Goal: Navigation & Orientation: Find specific page/section

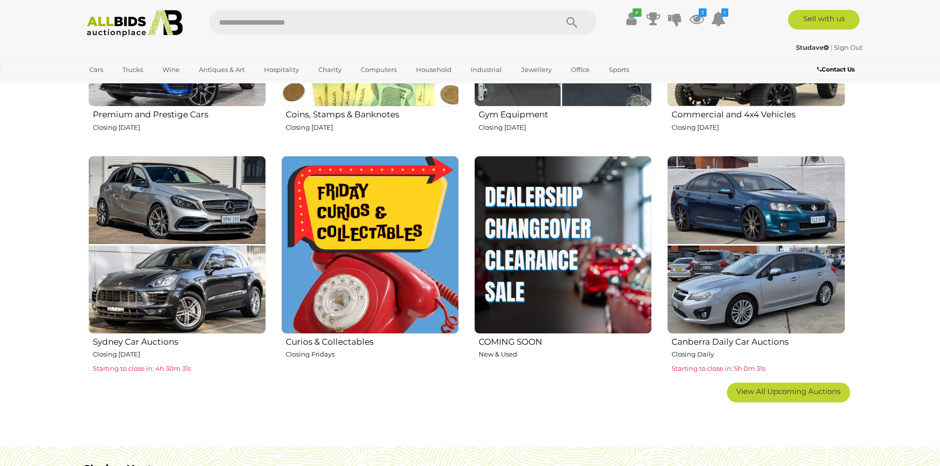
scroll to position [345, 0]
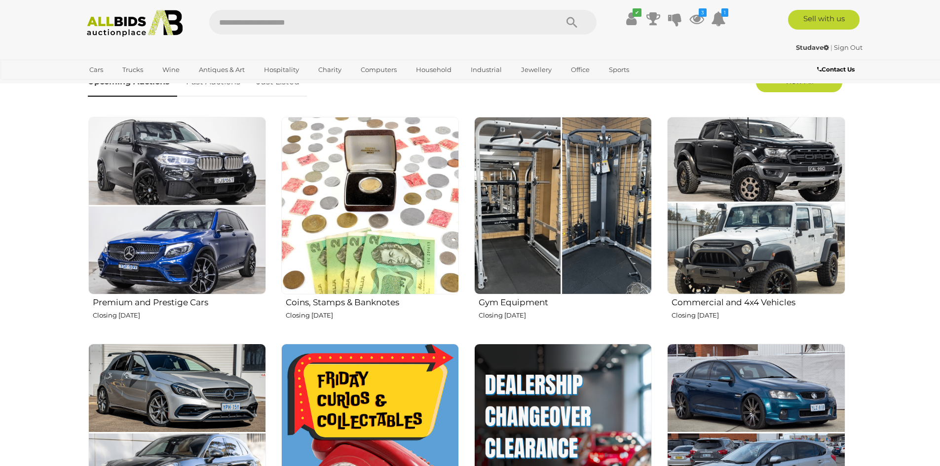
click at [534, 226] on img at bounding box center [563, 206] width 178 height 178
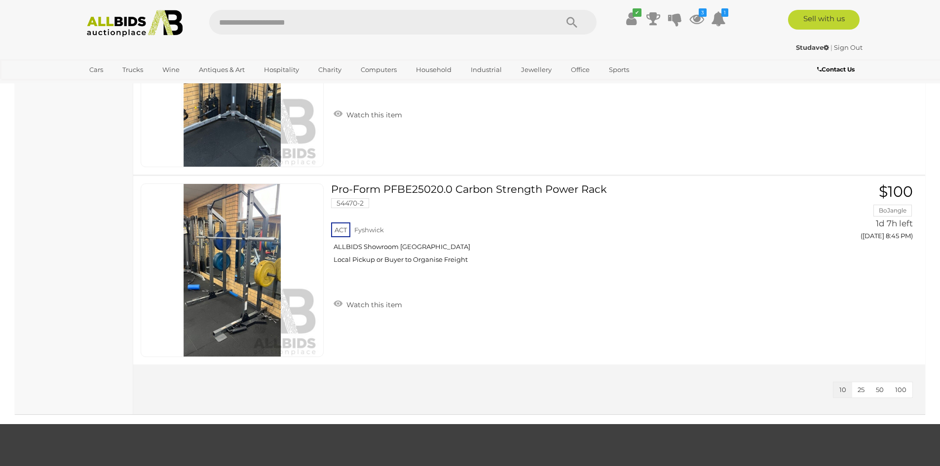
scroll to position [1530, 0]
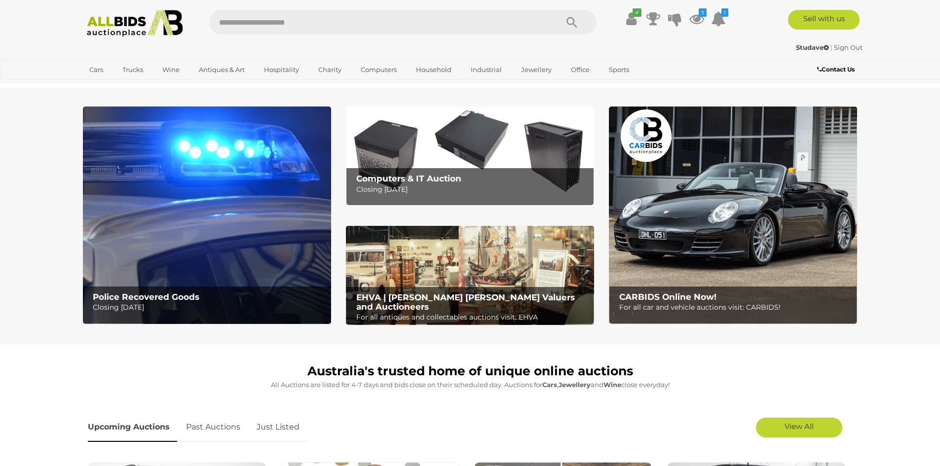
scroll to position [345, 0]
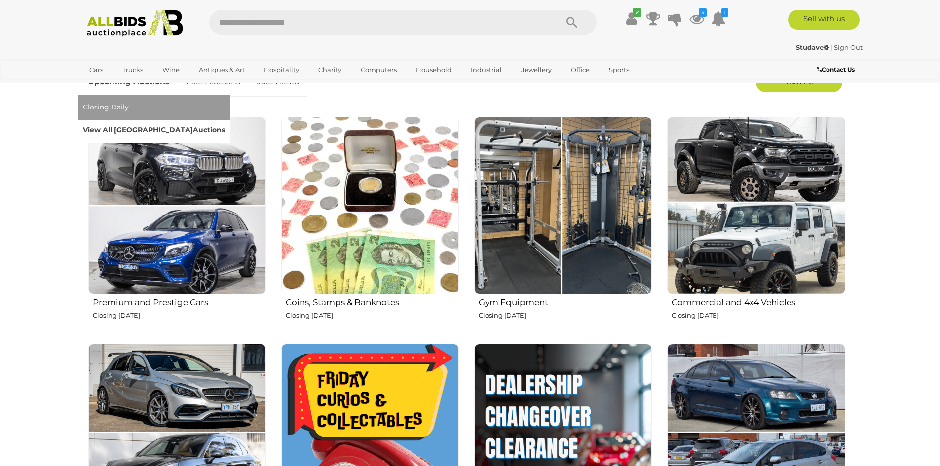
click at [225, 122] on link "View All Sydney Auctions" at bounding box center [154, 129] width 142 height 15
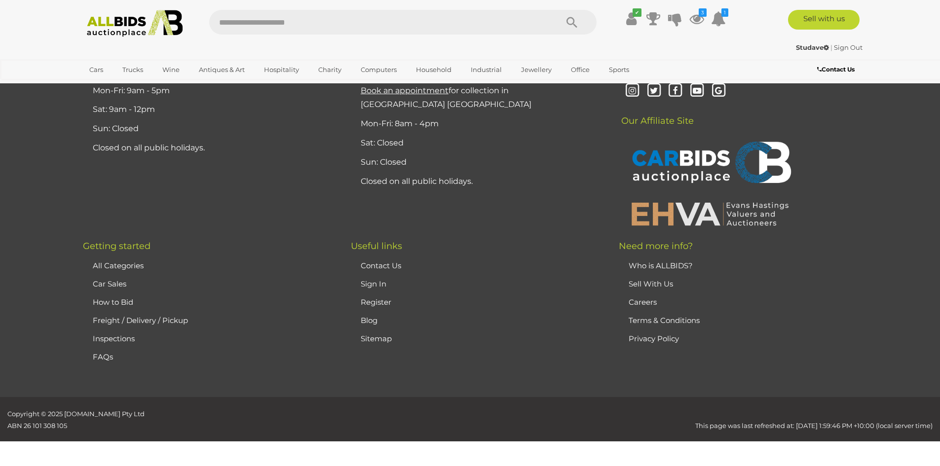
scroll to position [1733, 0]
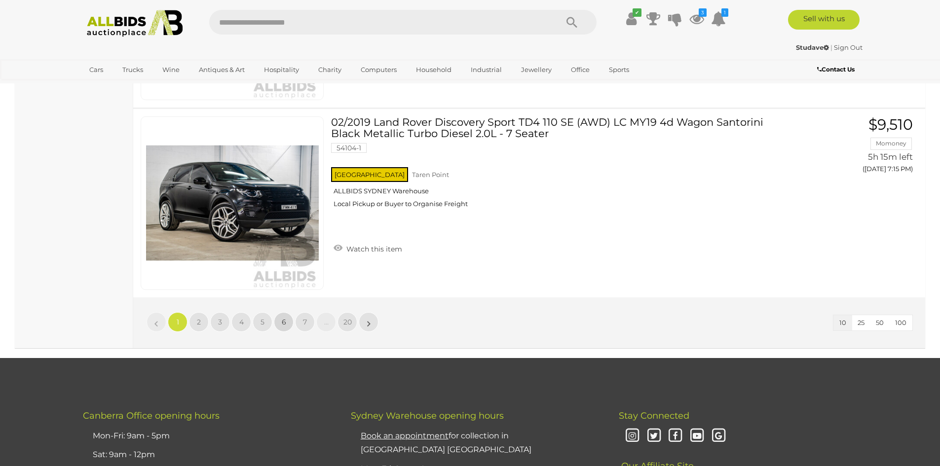
click at [283, 323] on span "6" at bounding box center [284, 322] width 4 height 9
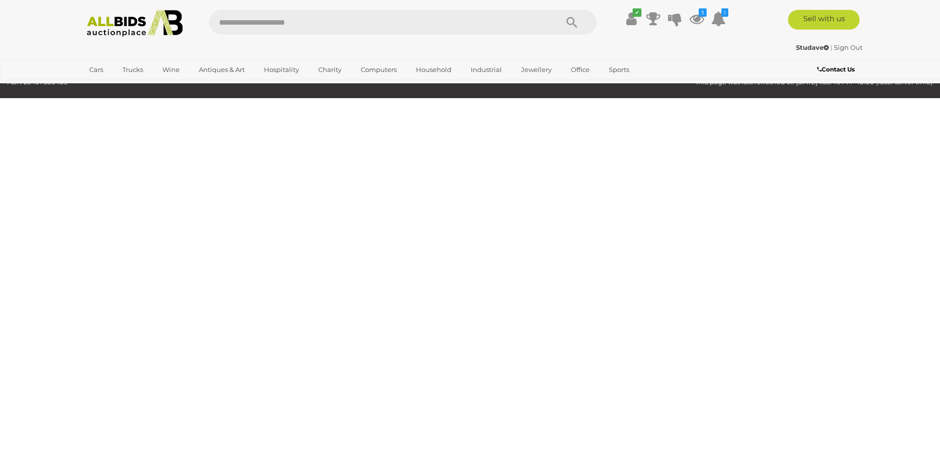
scroll to position [32, 0]
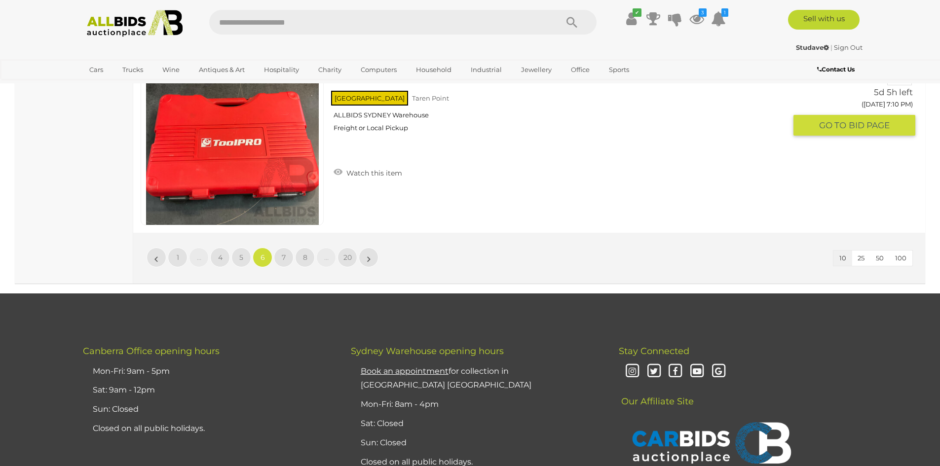
scroll to position [1858, 0]
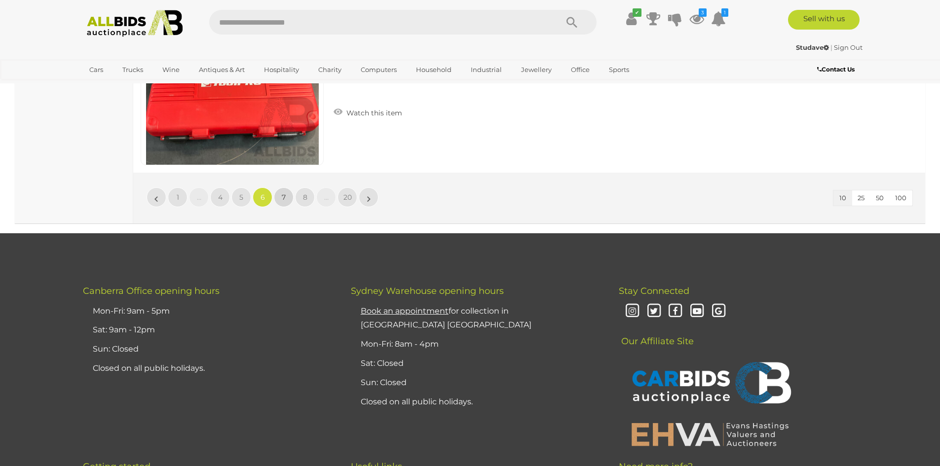
click at [282, 199] on span "7" at bounding box center [284, 197] width 4 height 9
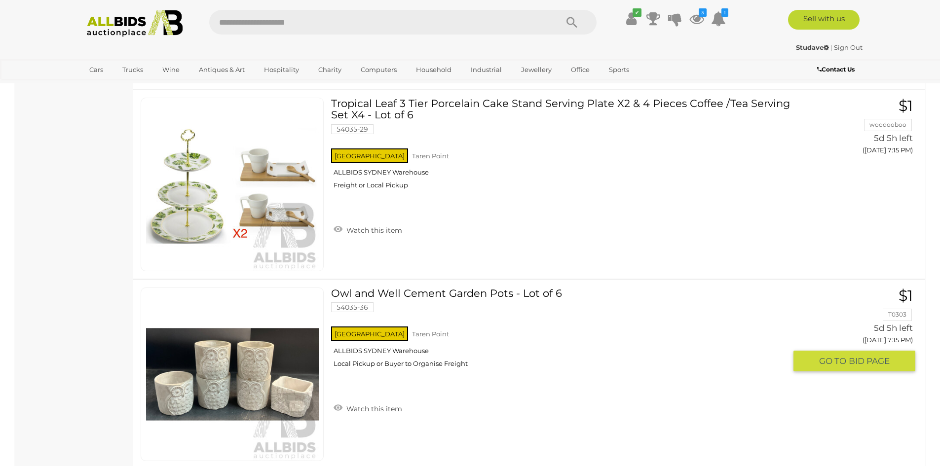
scroll to position [1660, 0]
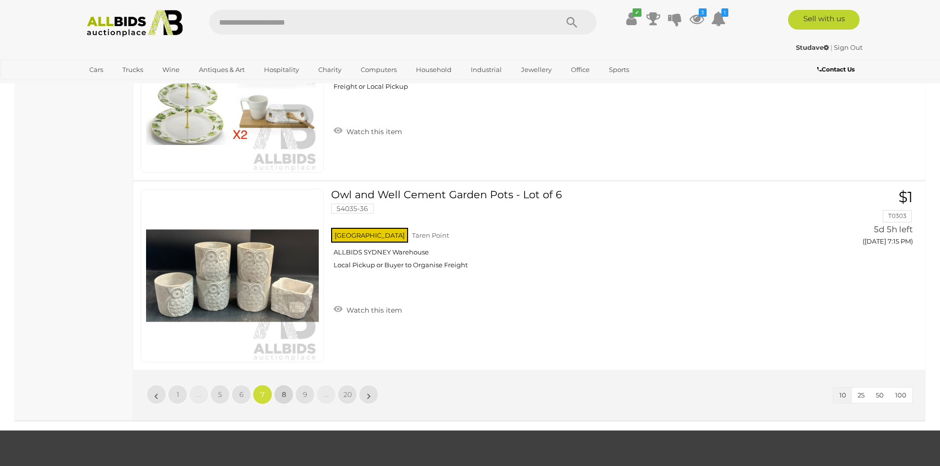
click at [286, 398] on span "8" at bounding box center [284, 394] width 4 height 9
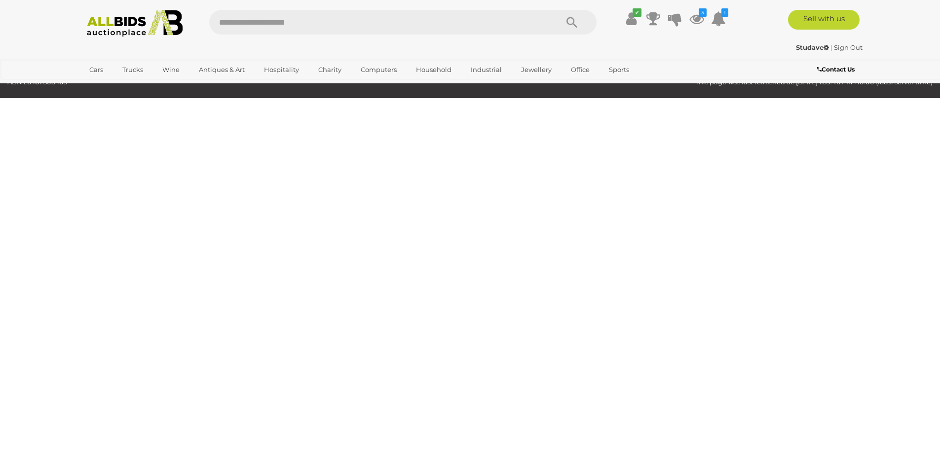
scroll to position [32, 0]
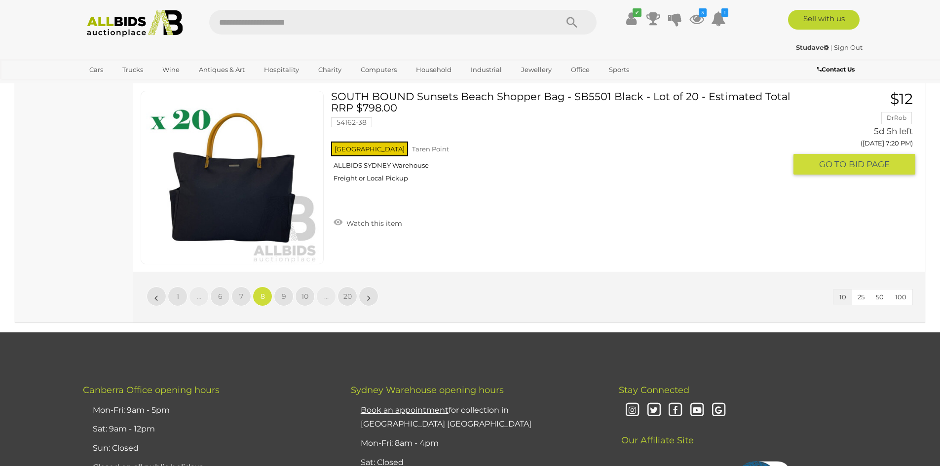
scroll to position [1759, 0]
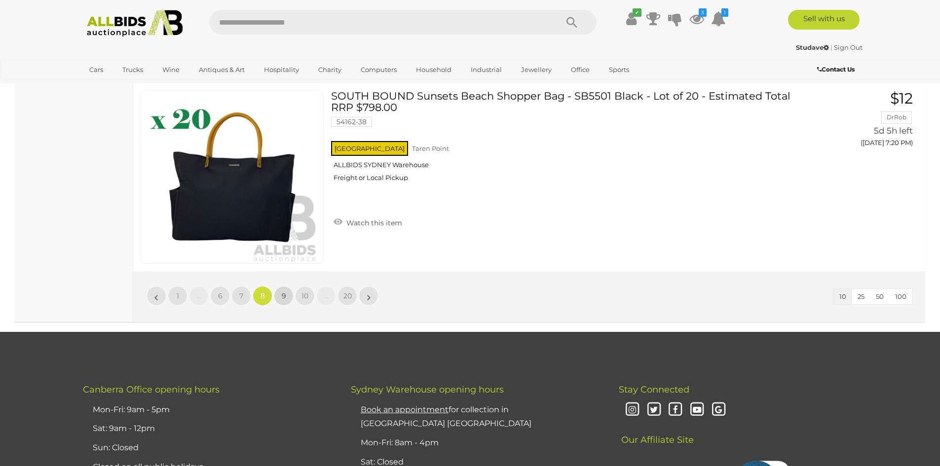
click at [282, 292] on span "9" at bounding box center [284, 296] width 4 height 9
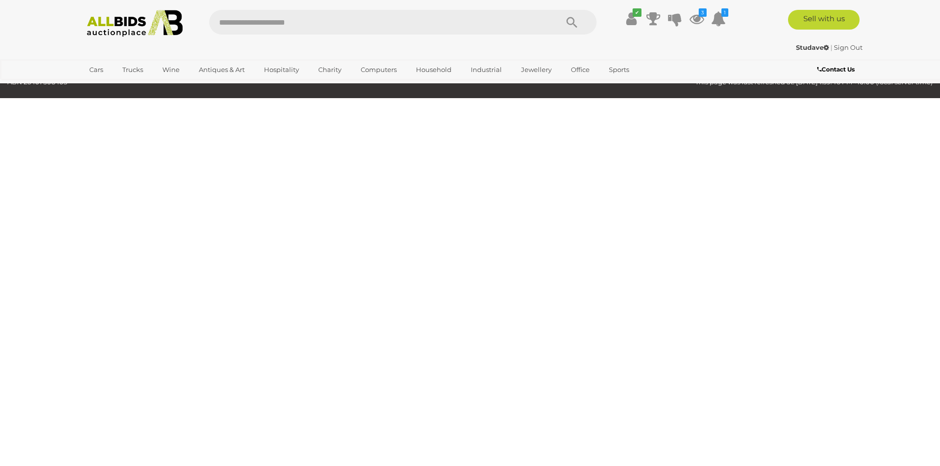
scroll to position [32, 0]
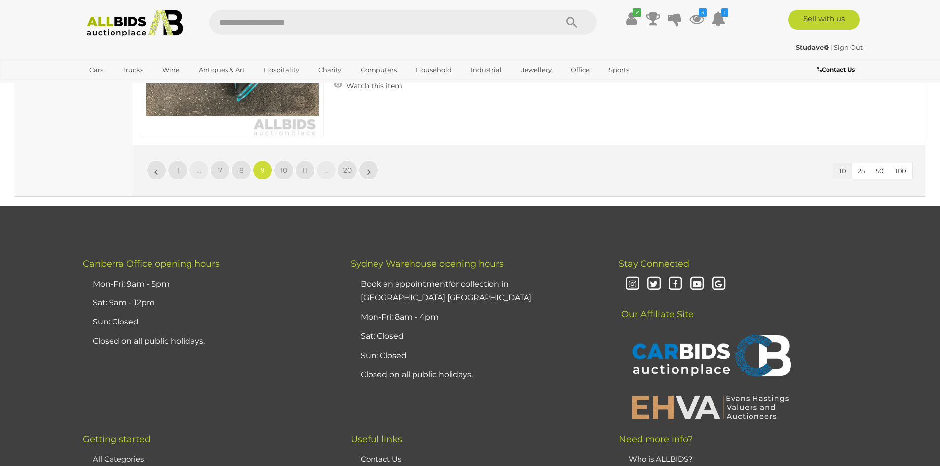
scroll to position [1808, 0]
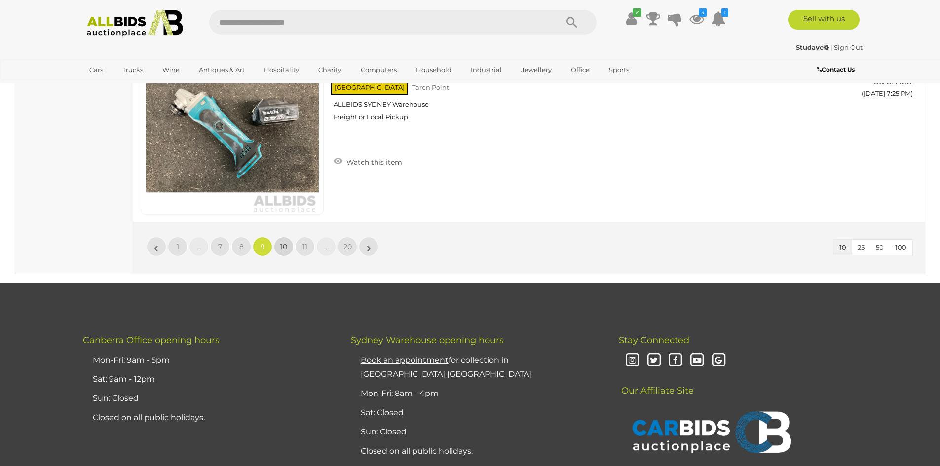
click at [284, 250] on span "10" at bounding box center [283, 246] width 7 height 9
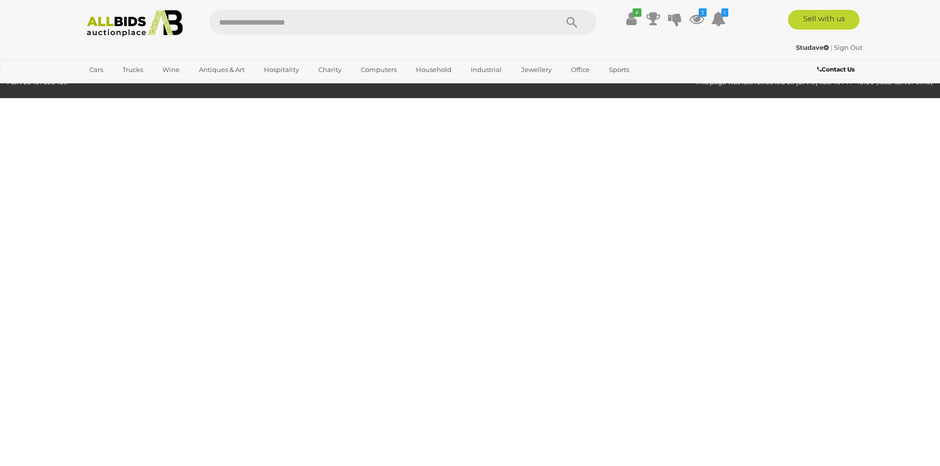
scroll to position [32, 0]
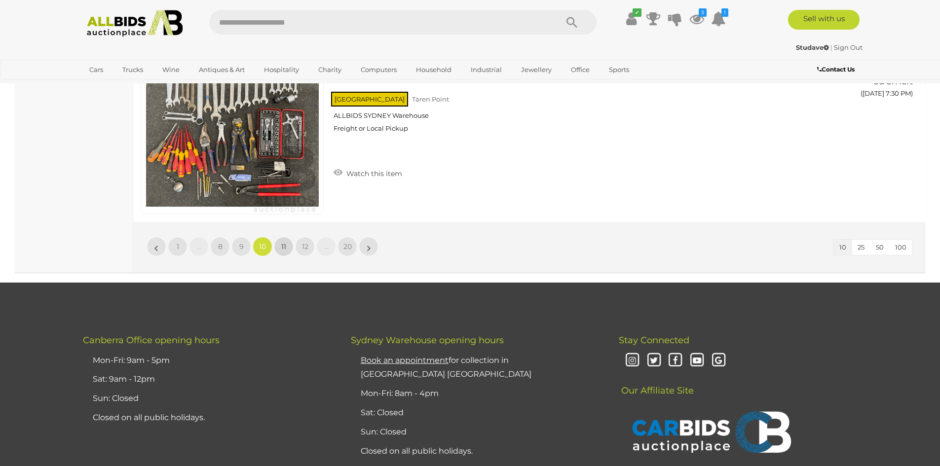
click at [283, 251] on span "11" at bounding box center [283, 246] width 5 height 9
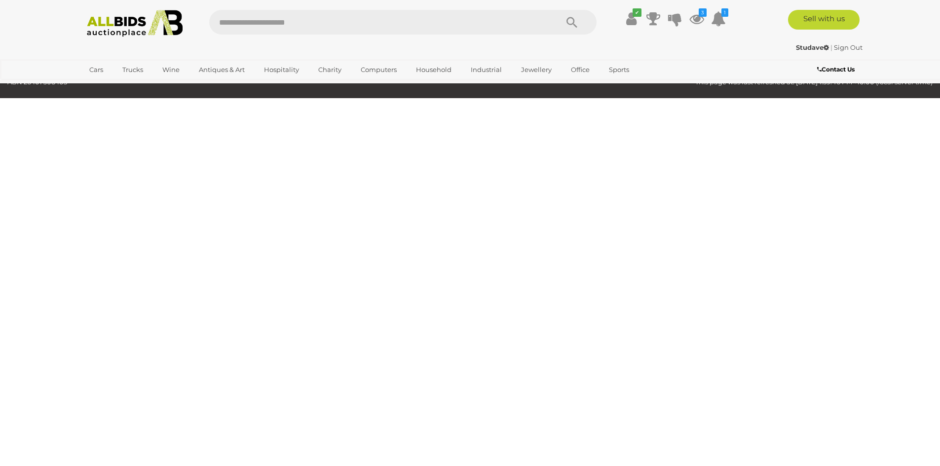
scroll to position [32, 0]
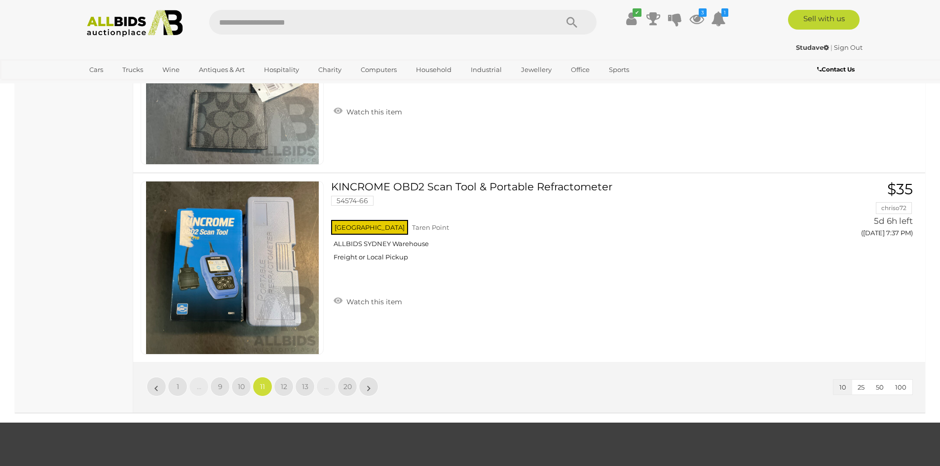
scroll to position [1660, 0]
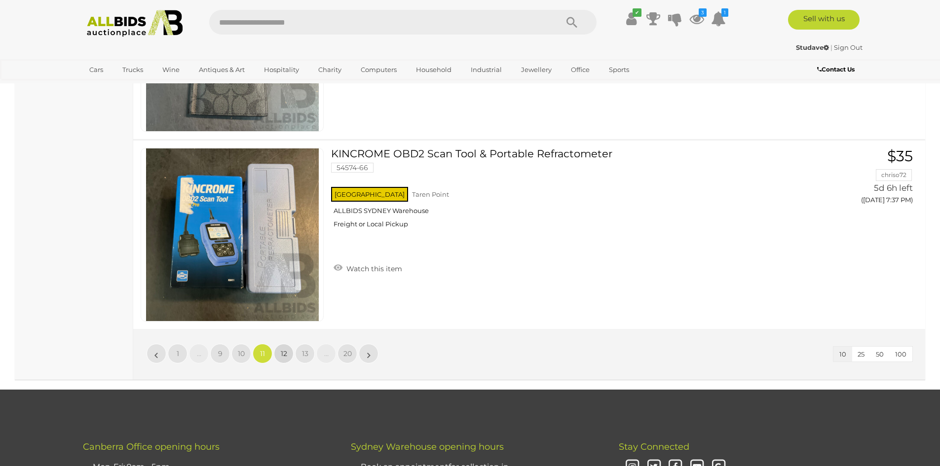
click at [282, 355] on span "12" at bounding box center [284, 353] width 6 height 9
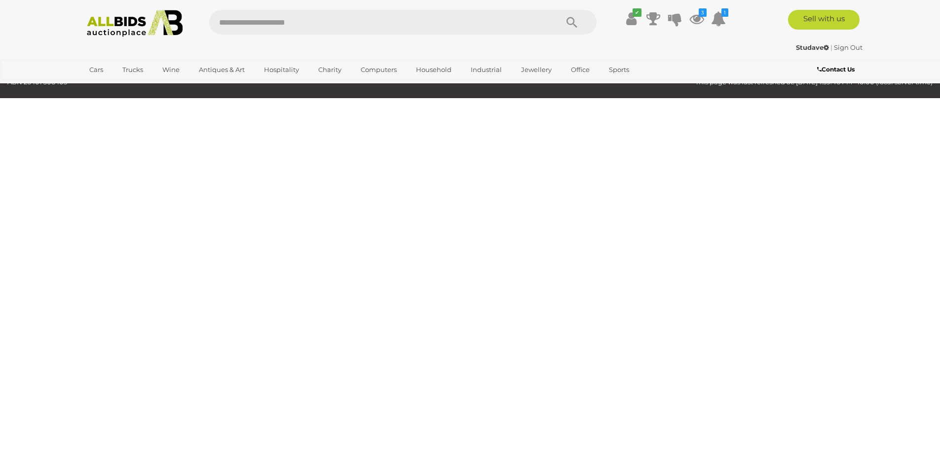
scroll to position [32, 0]
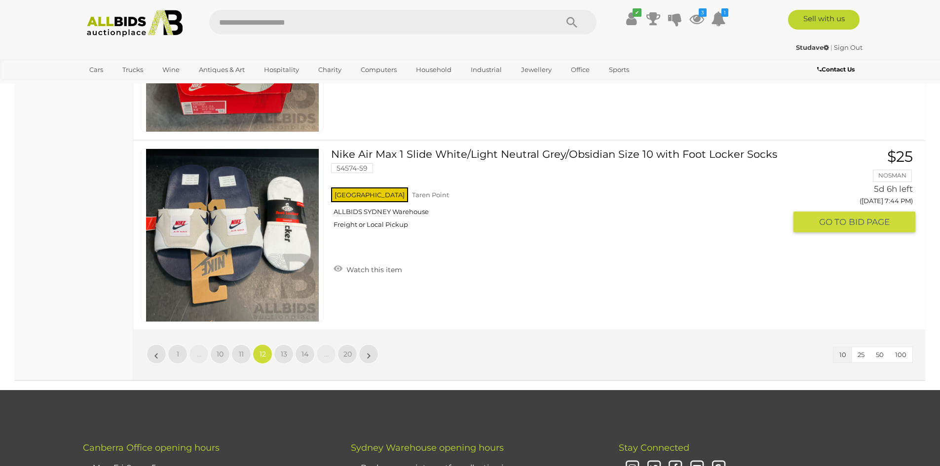
scroll to position [1808, 0]
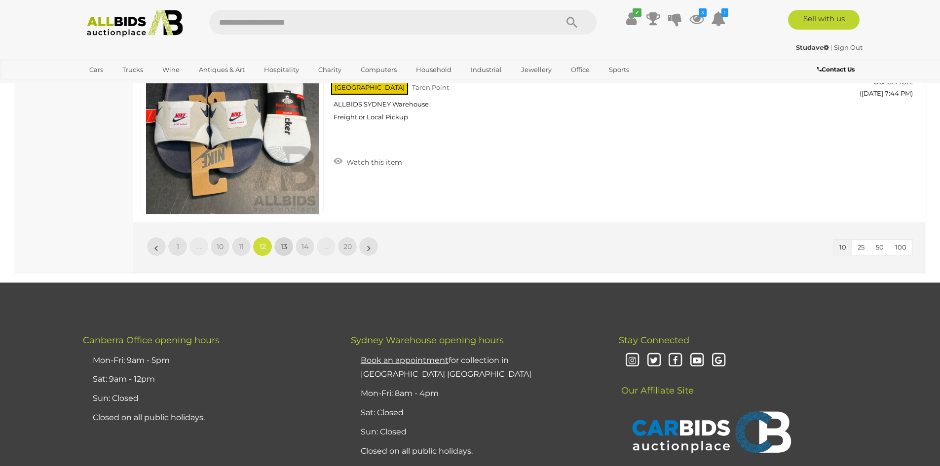
click at [283, 252] on link "13" at bounding box center [284, 247] width 20 height 20
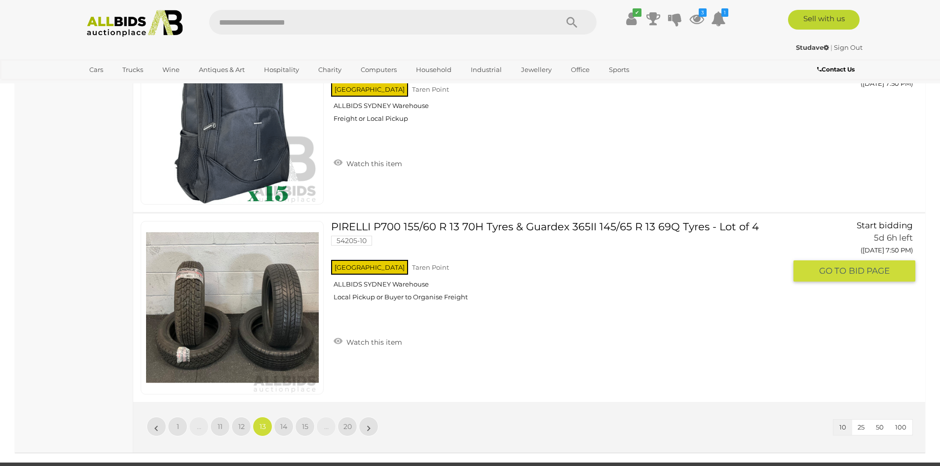
scroll to position [1759, 0]
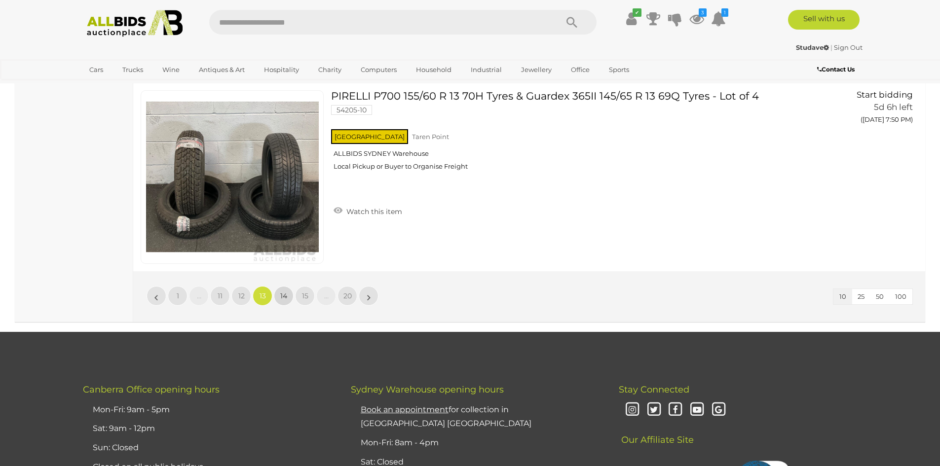
click at [283, 302] on link "14" at bounding box center [284, 296] width 20 height 20
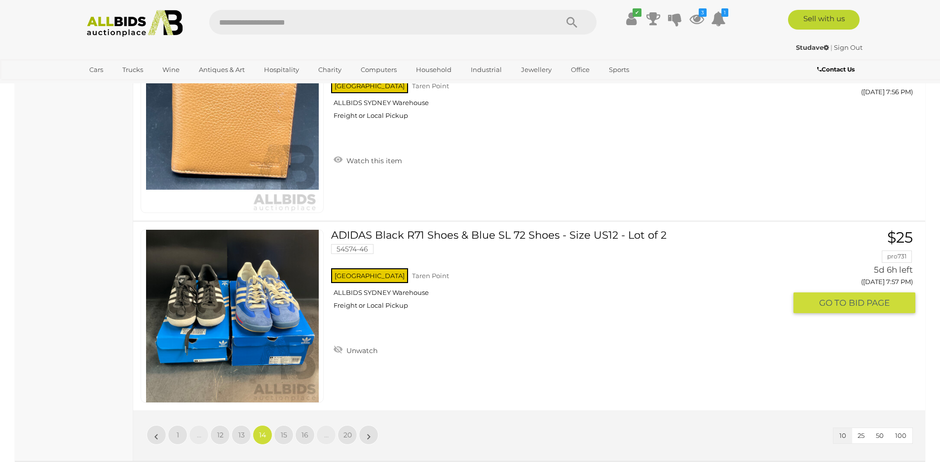
scroll to position [1709, 0]
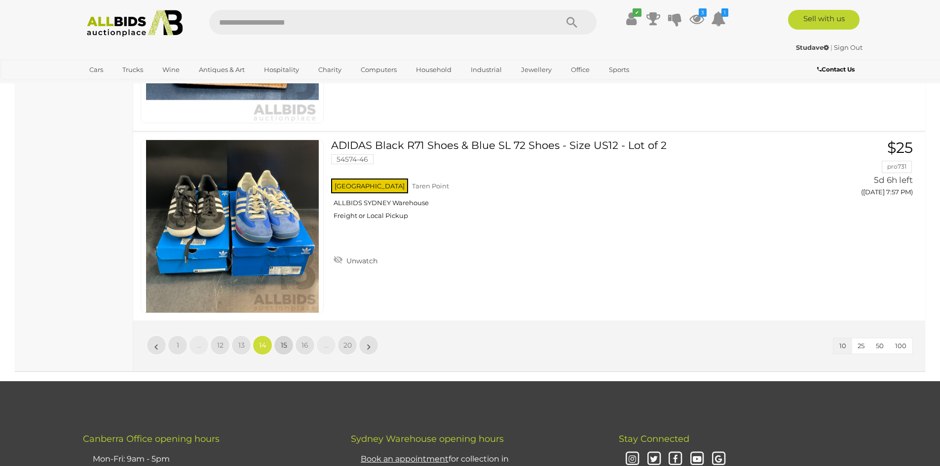
click at [283, 346] on span "15" at bounding box center [284, 345] width 6 height 9
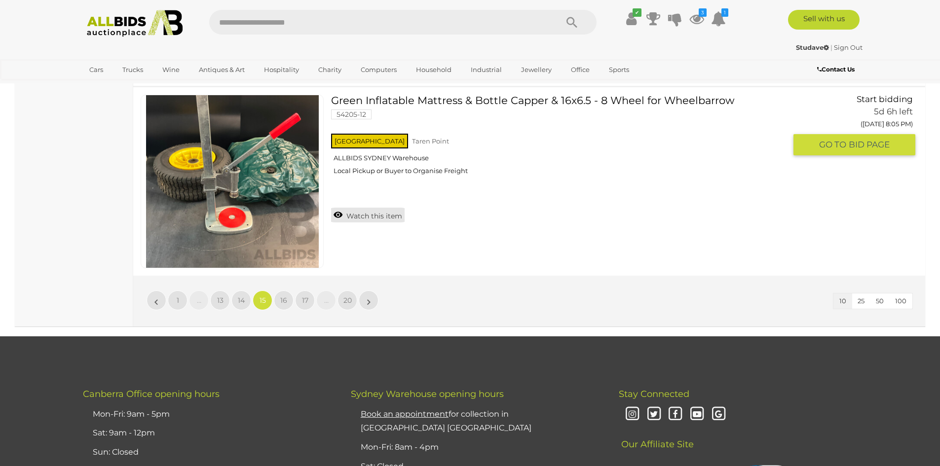
scroll to position [1759, 0]
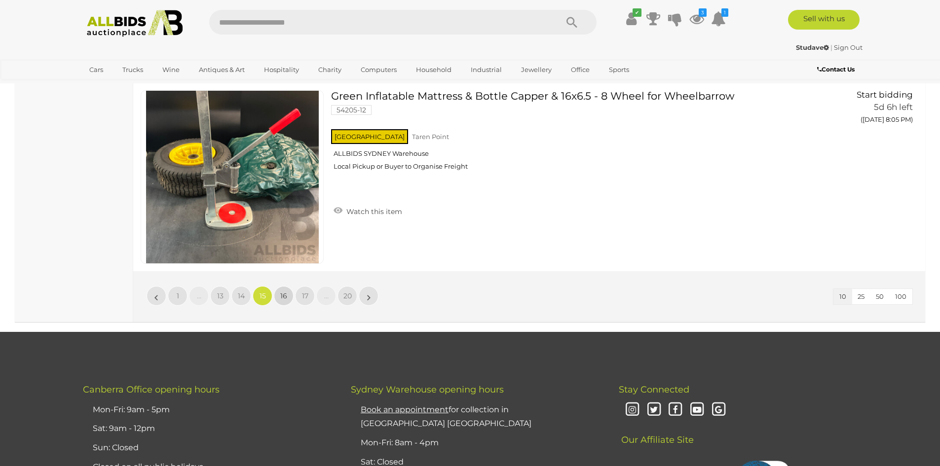
click at [286, 296] on span "16" at bounding box center [283, 296] width 7 height 9
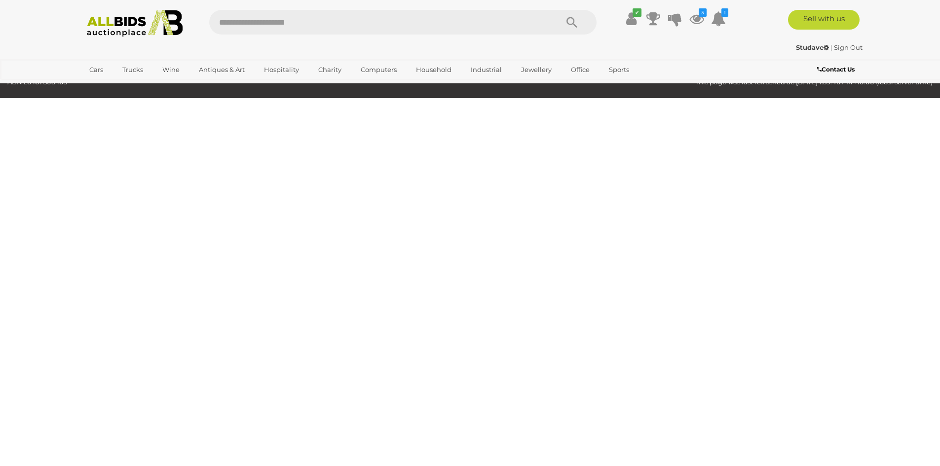
scroll to position [32, 0]
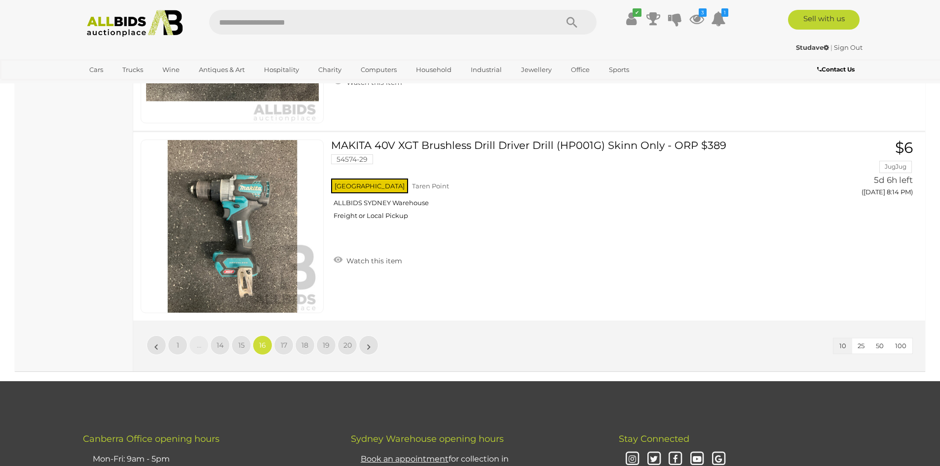
scroll to position [1858, 0]
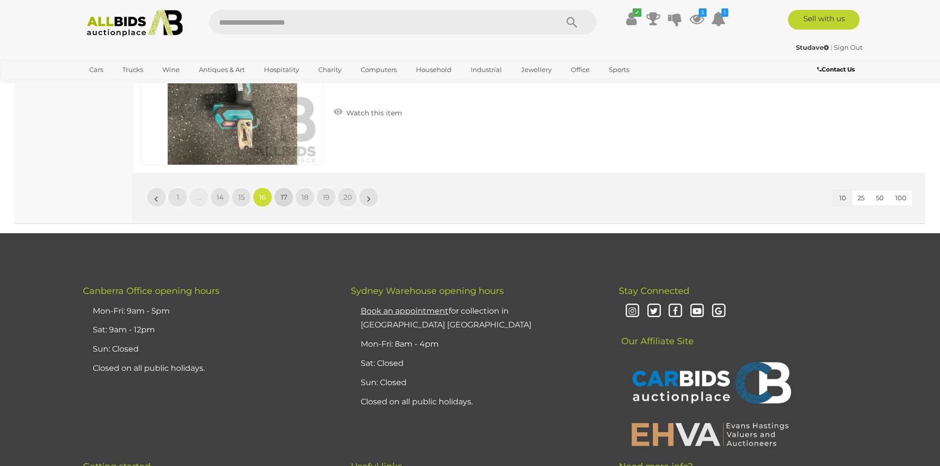
click at [281, 201] on span "17" at bounding box center [284, 197] width 6 height 9
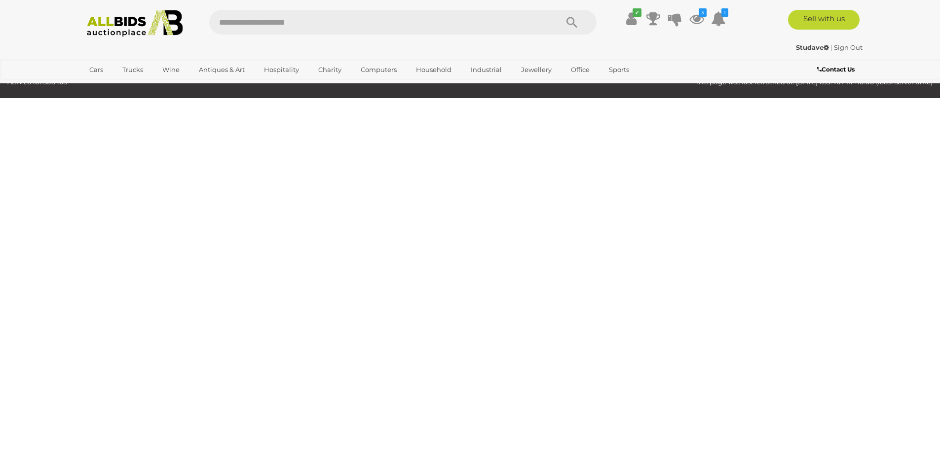
scroll to position [32, 0]
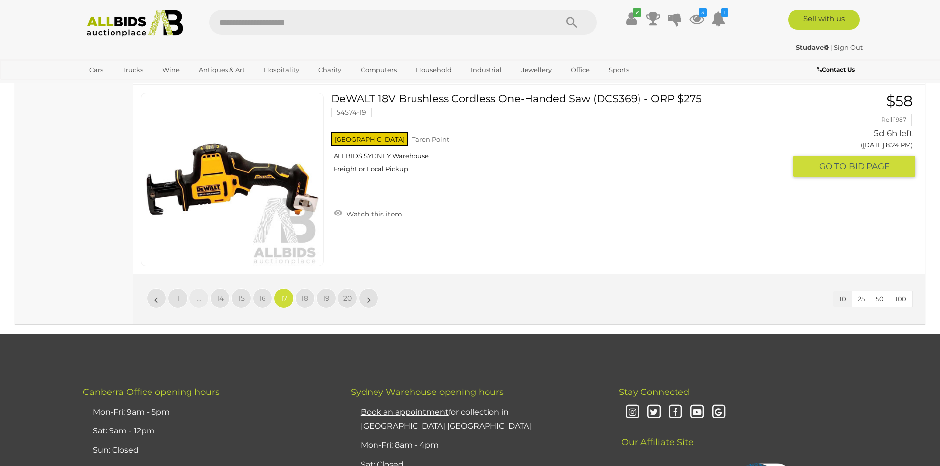
scroll to position [1709, 0]
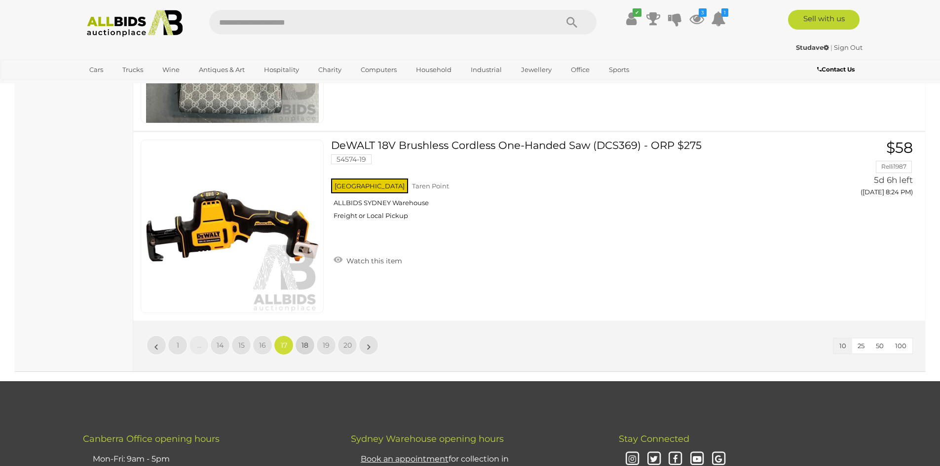
click at [305, 345] on span "18" at bounding box center [305, 345] width 7 height 9
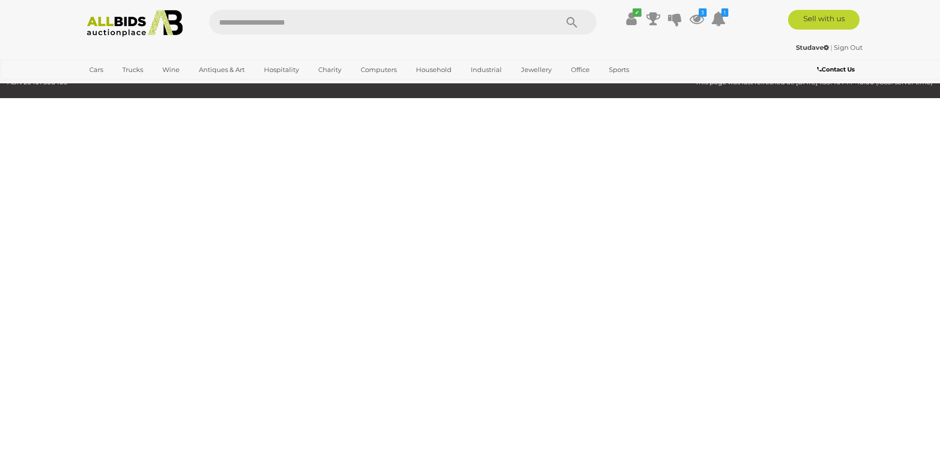
scroll to position [32, 0]
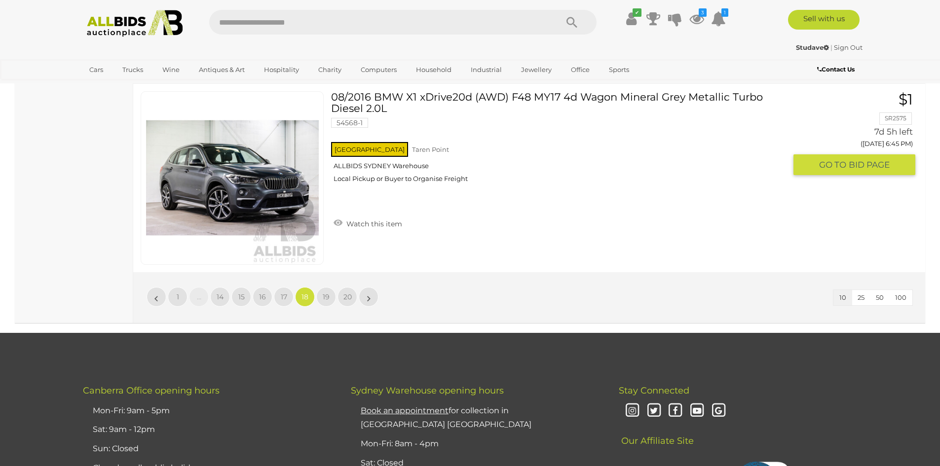
scroll to position [1808, 0]
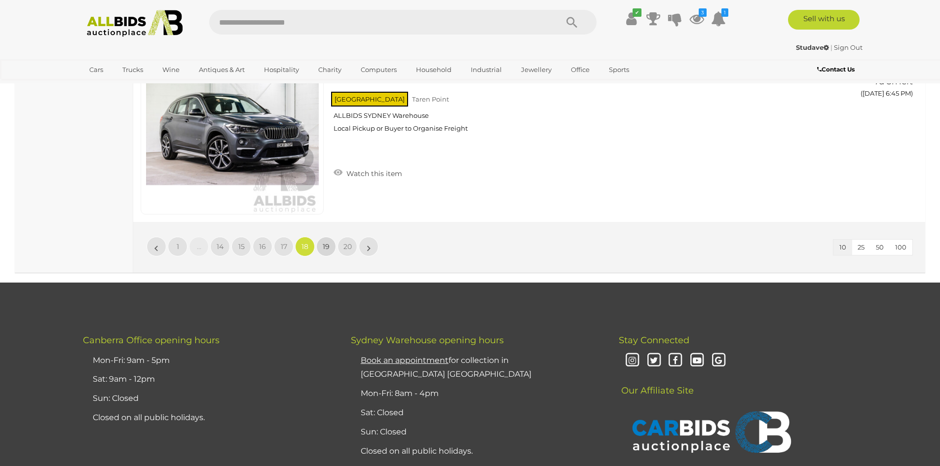
click at [323, 249] on span "19" at bounding box center [326, 246] width 7 height 9
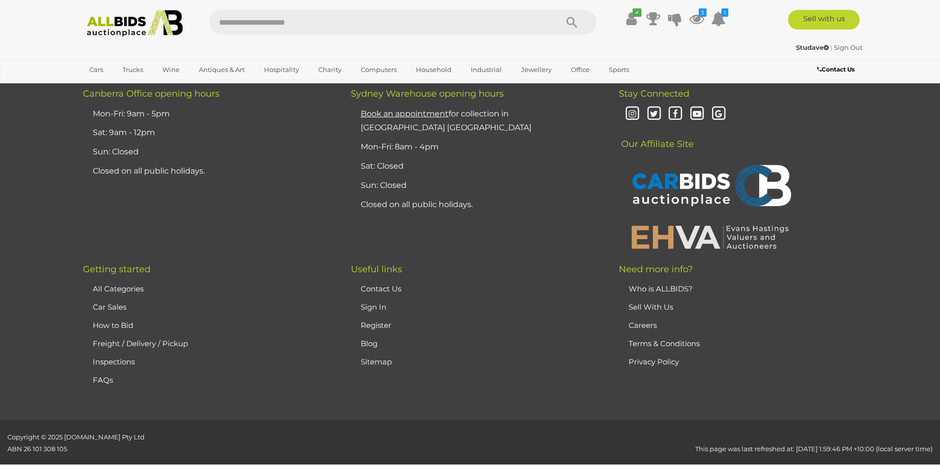
scroll to position [1759, 0]
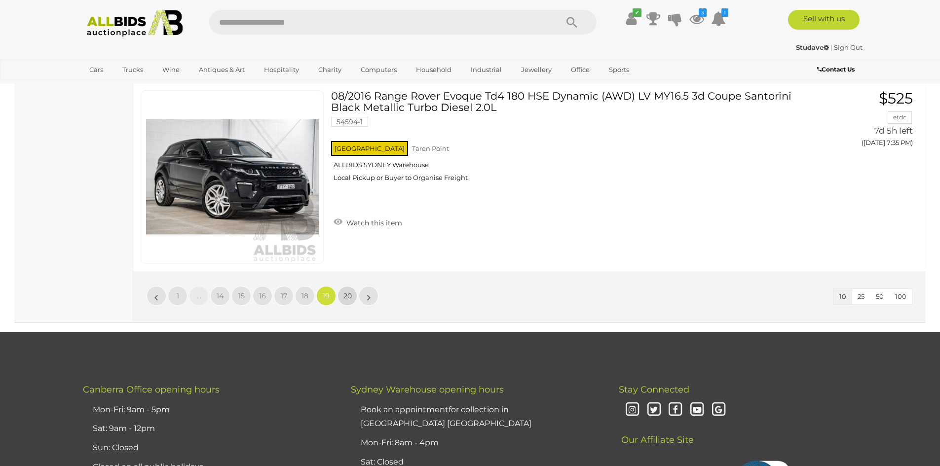
click at [347, 295] on span "20" at bounding box center [347, 296] width 8 height 9
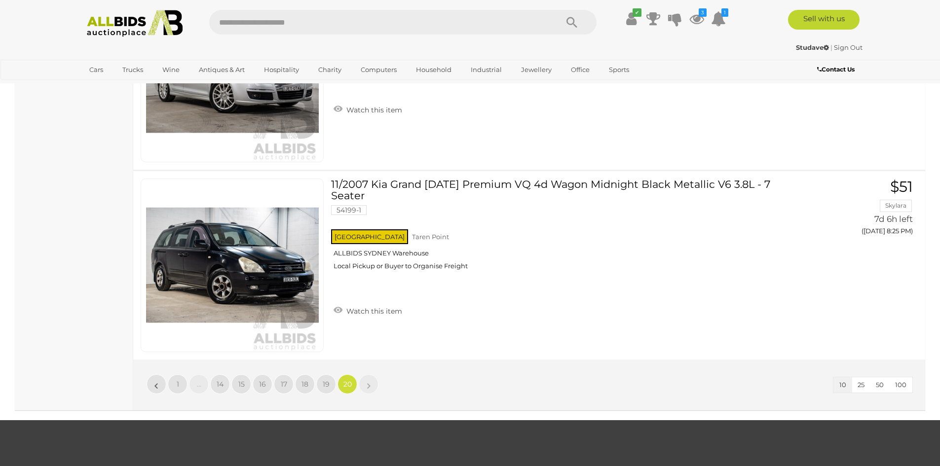
scroll to position [1629, 0]
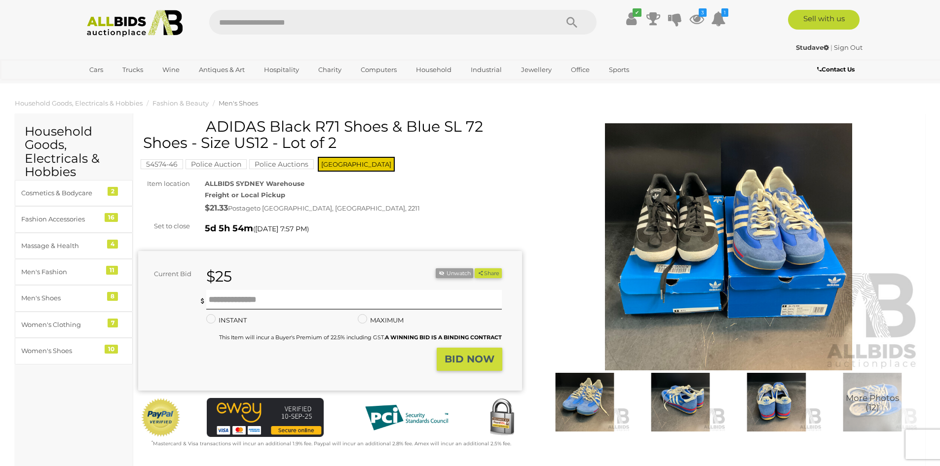
click at [786, 222] on img at bounding box center [729, 246] width 384 height 247
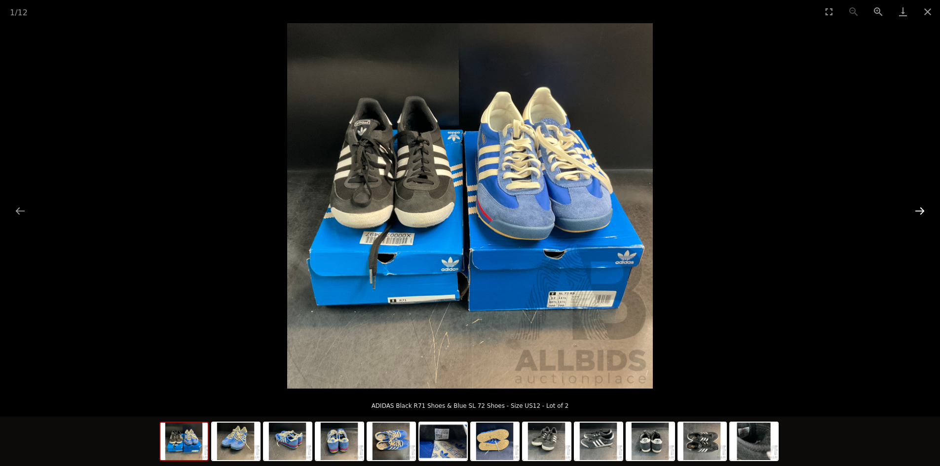
click at [920, 208] on button "Next slide" at bounding box center [920, 210] width 21 height 19
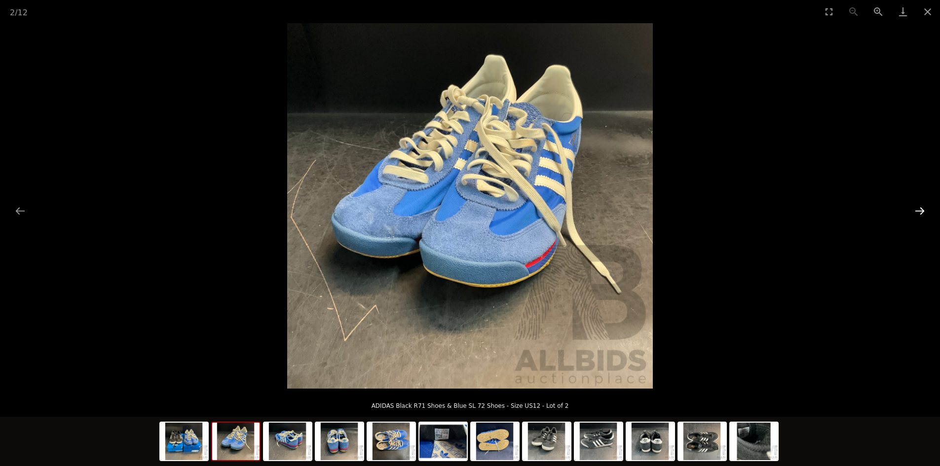
click at [920, 208] on button "Next slide" at bounding box center [920, 210] width 21 height 19
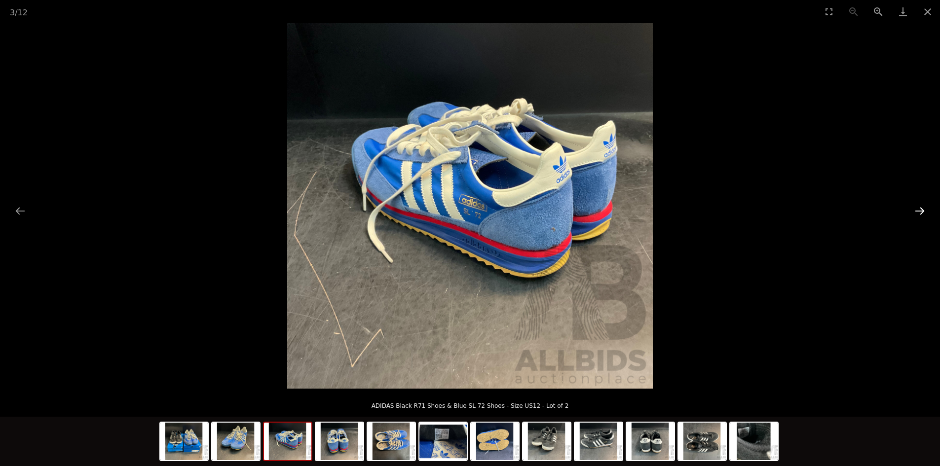
click at [920, 208] on button "Next slide" at bounding box center [920, 210] width 21 height 19
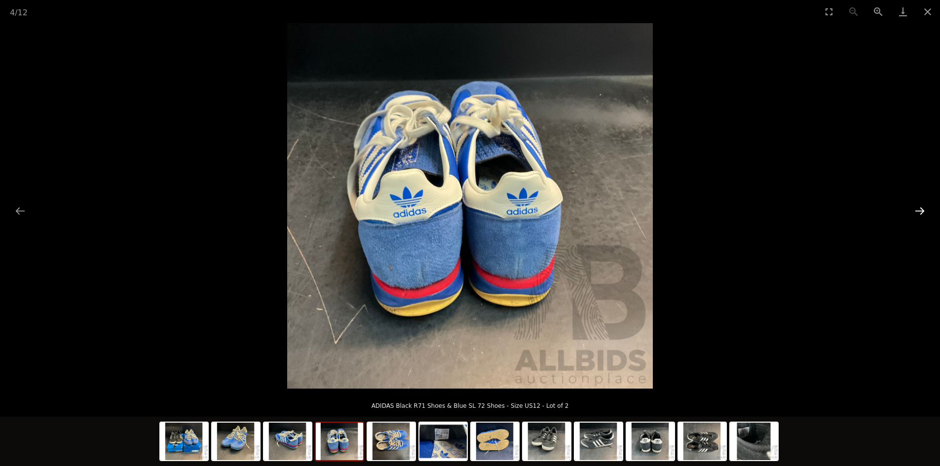
click at [920, 208] on button "Next slide" at bounding box center [920, 210] width 21 height 19
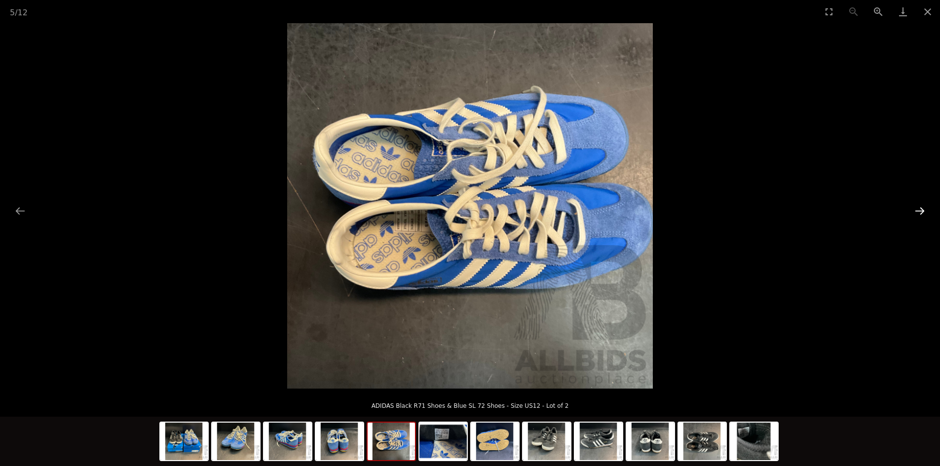
click at [920, 208] on button "Next slide" at bounding box center [920, 210] width 21 height 19
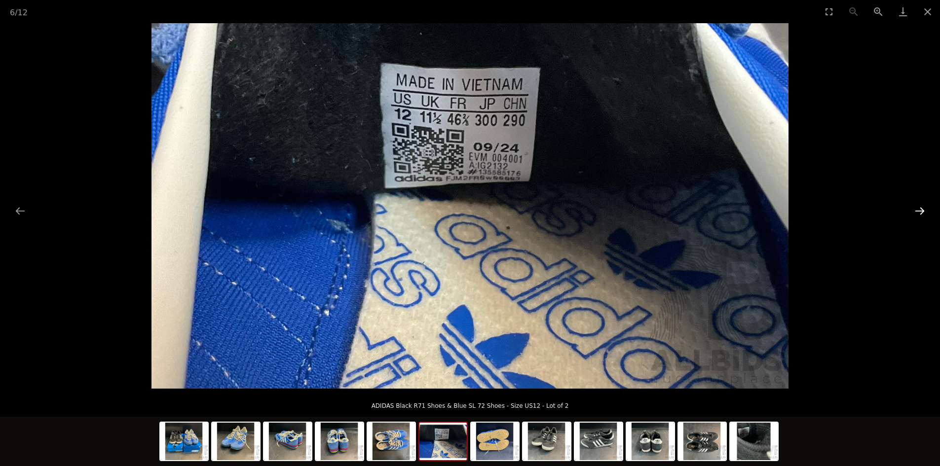
click at [920, 208] on button "Next slide" at bounding box center [920, 210] width 21 height 19
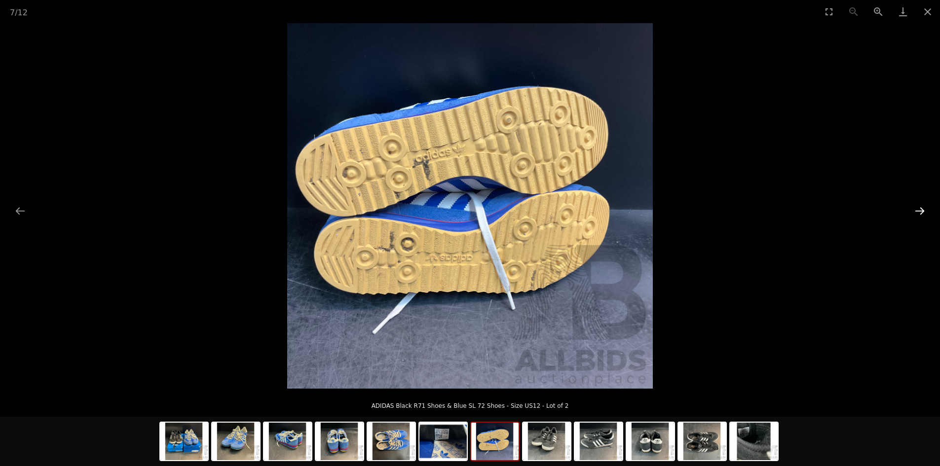
click at [920, 208] on button "Next slide" at bounding box center [920, 210] width 21 height 19
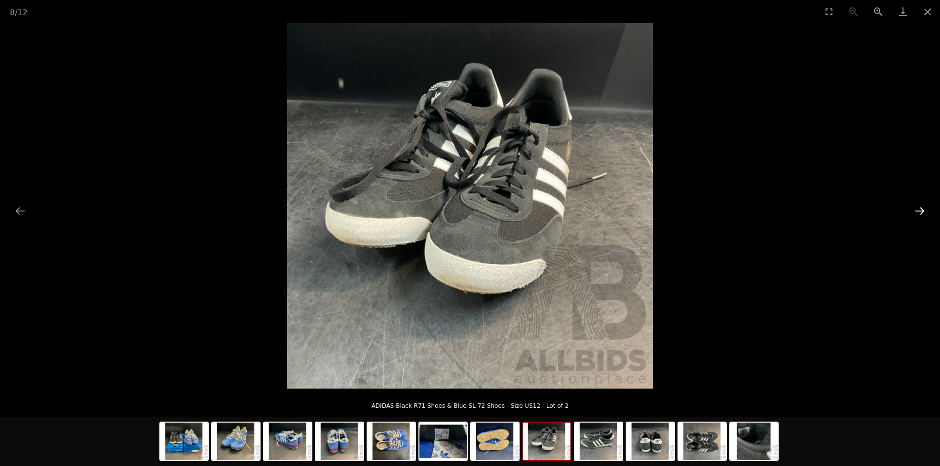
click at [920, 208] on button "Next slide" at bounding box center [920, 210] width 21 height 19
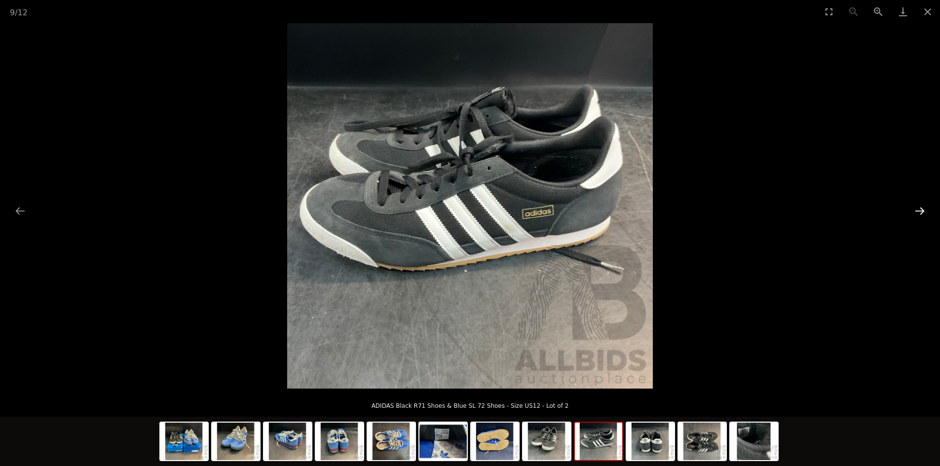
click at [920, 208] on button "Next slide" at bounding box center [920, 210] width 21 height 19
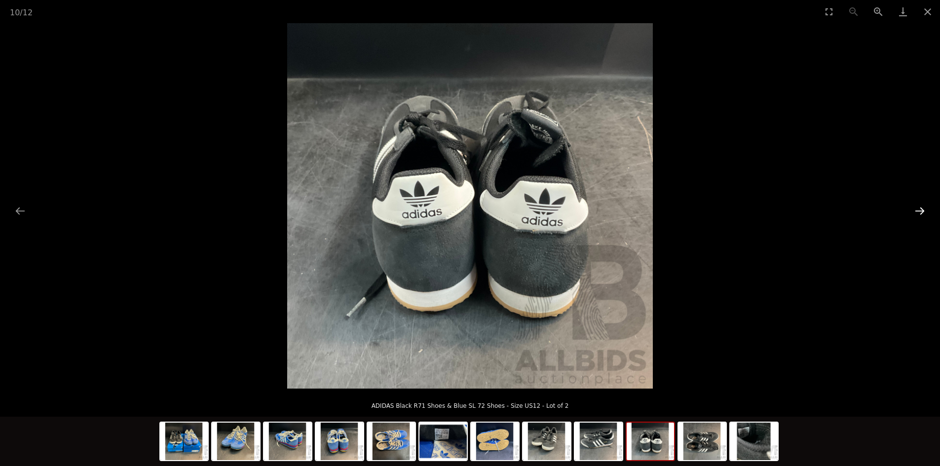
click at [917, 208] on button "Next slide" at bounding box center [920, 210] width 21 height 19
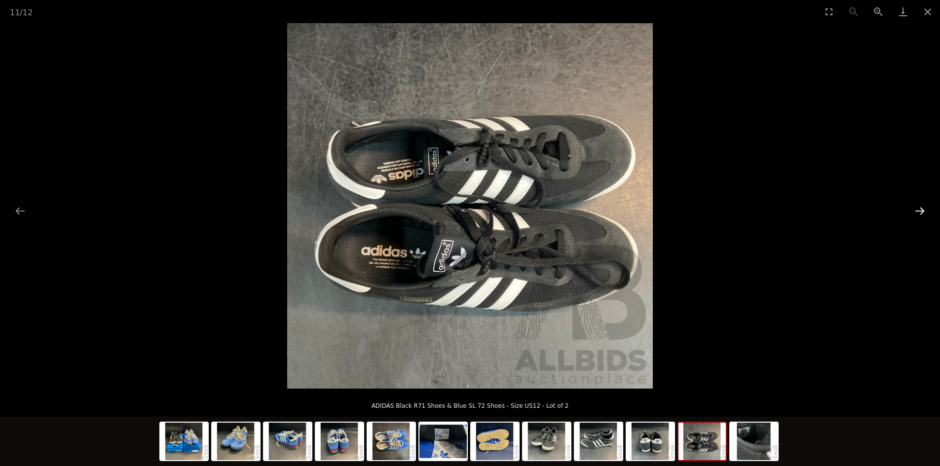
click at [917, 208] on button "Next slide" at bounding box center [920, 210] width 21 height 19
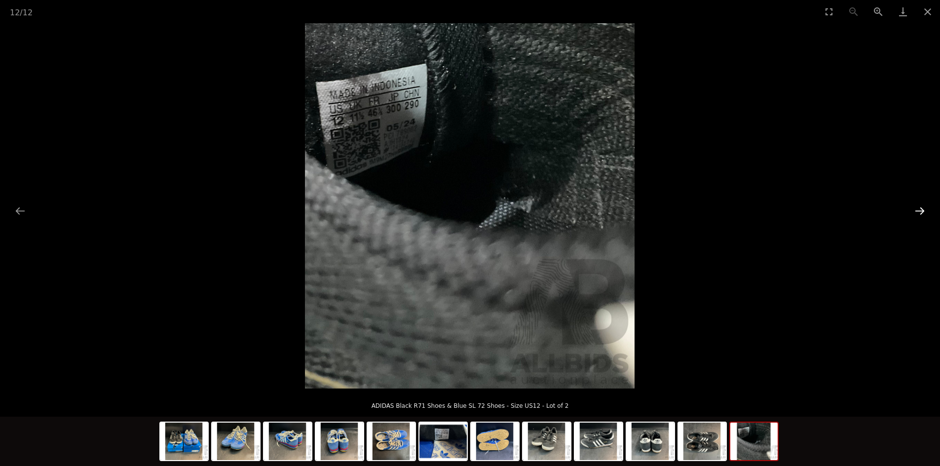
click at [917, 208] on button "Next slide" at bounding box center [920, 210] width 21 height 19
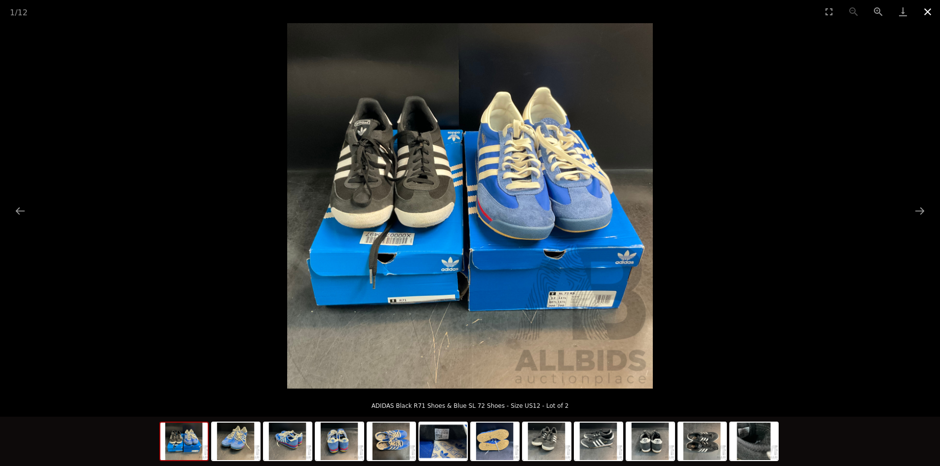
click at [927, 13] on button "Close gallery" at bounding box center [927, 11] width 25 height 23
